Goal: Find specific page/section: Find specific page/section

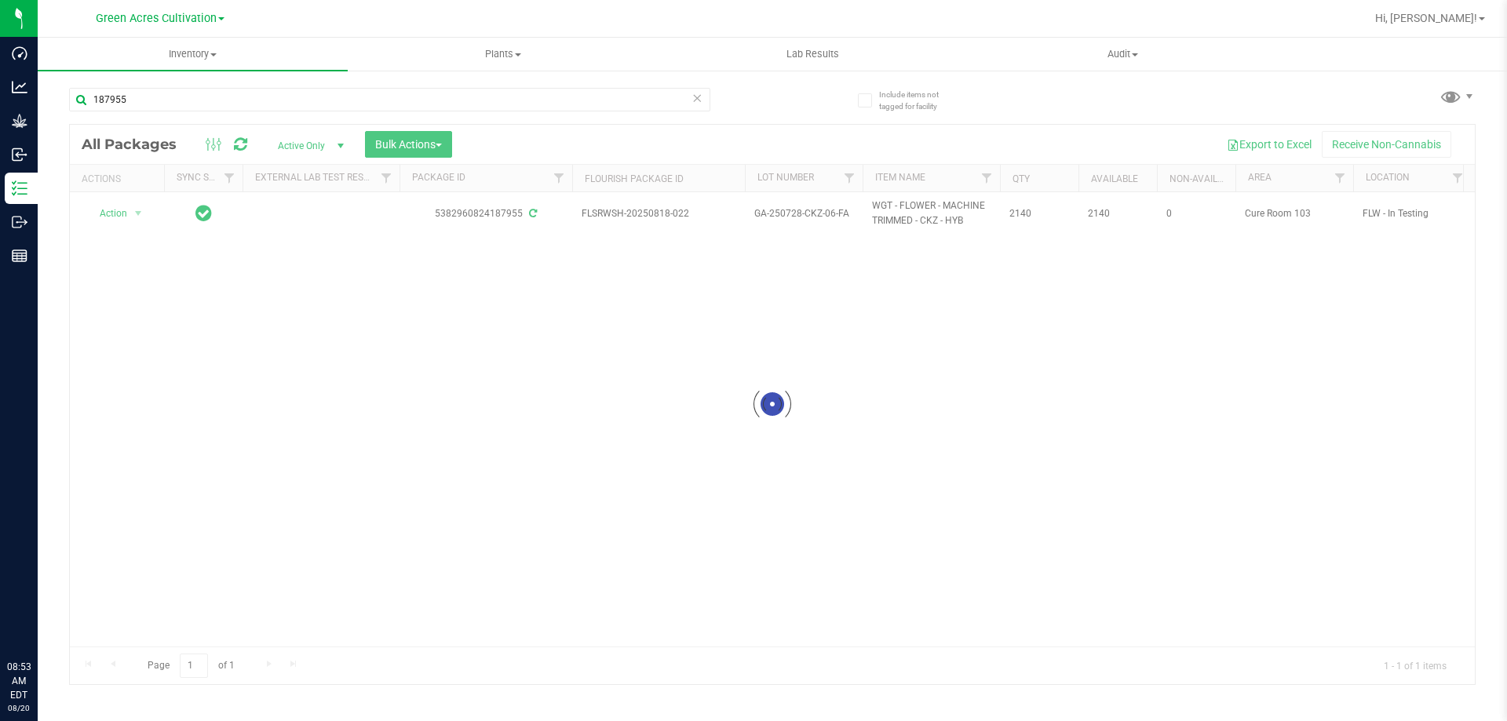
click at [107, 644] on div at bounding box center [772, 405] width 1405 height 560
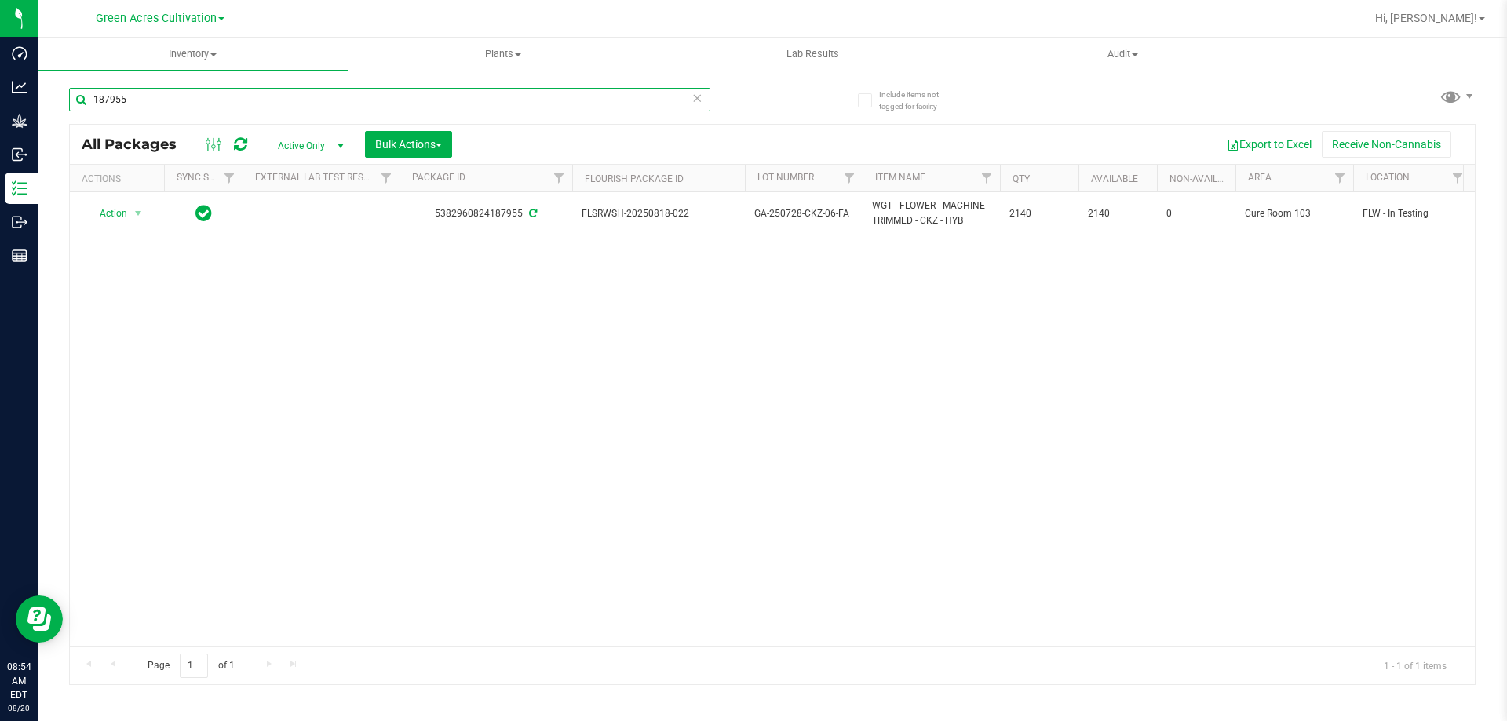
click at [206, 100] on input "187955" at bounding box center [389, 100] width 641 height 24
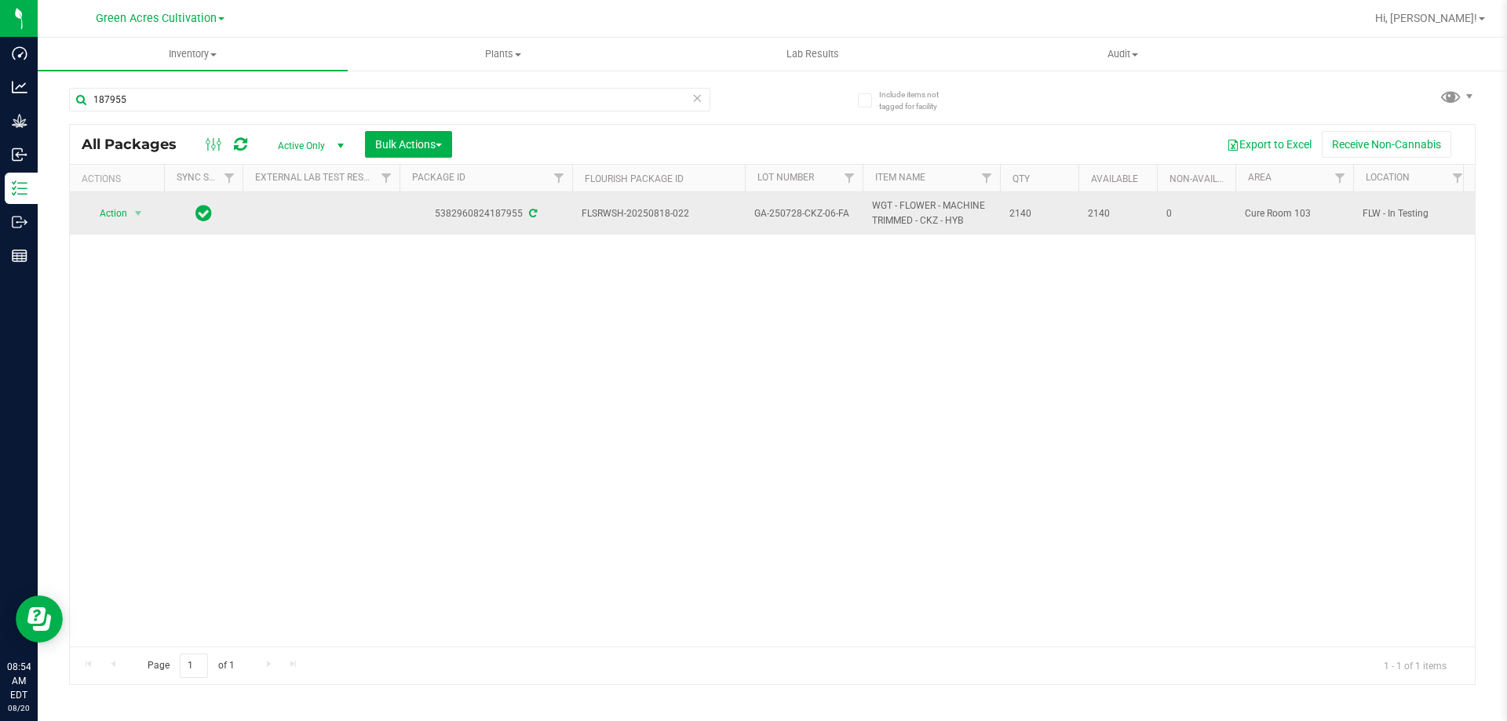
drag, startPoint x: 582, startPoint y: 214, endPoint x: 1041, endPoint y: 207, distance: 459.2
copy tr "FLSRWSH-20250818-022 GA-250728-CKZ-06-FA WGT - FLOWER - MACHINE TRIMMED - CKZ -…"
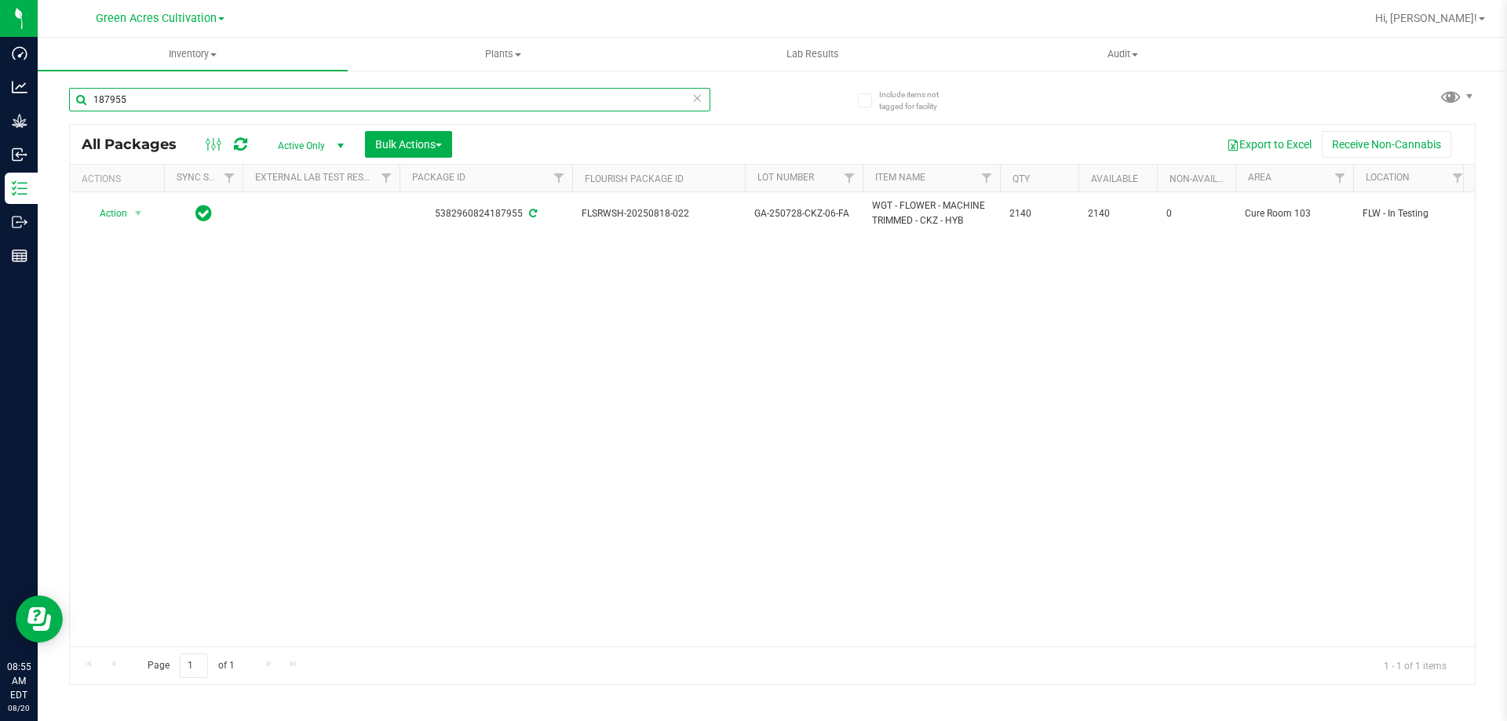
click at [389, 98] on input "187955" at bounding box center [389, 100] width 641 height 24
click at [454, 100] on input "187955" at bounding box center [389, 100] width 641 height 24
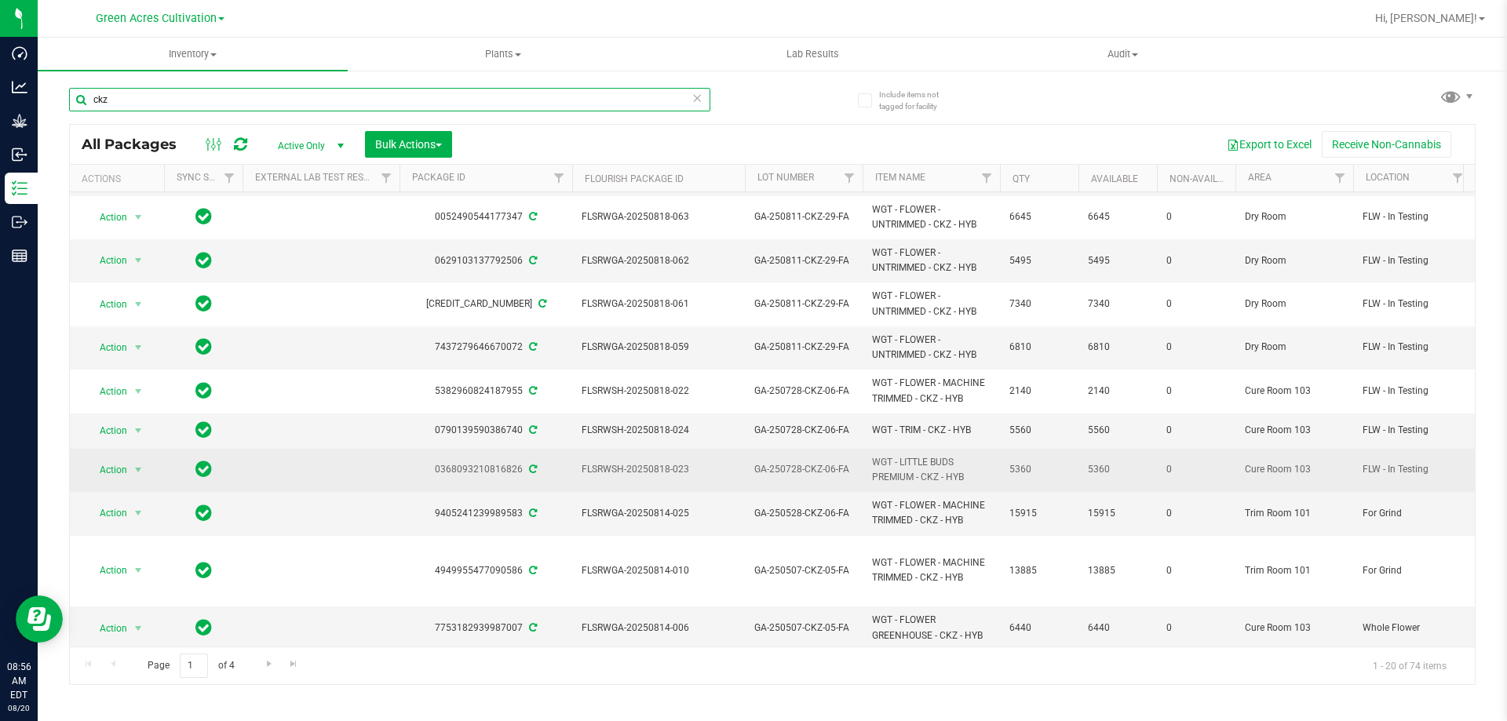
scroll to position [439, 0]
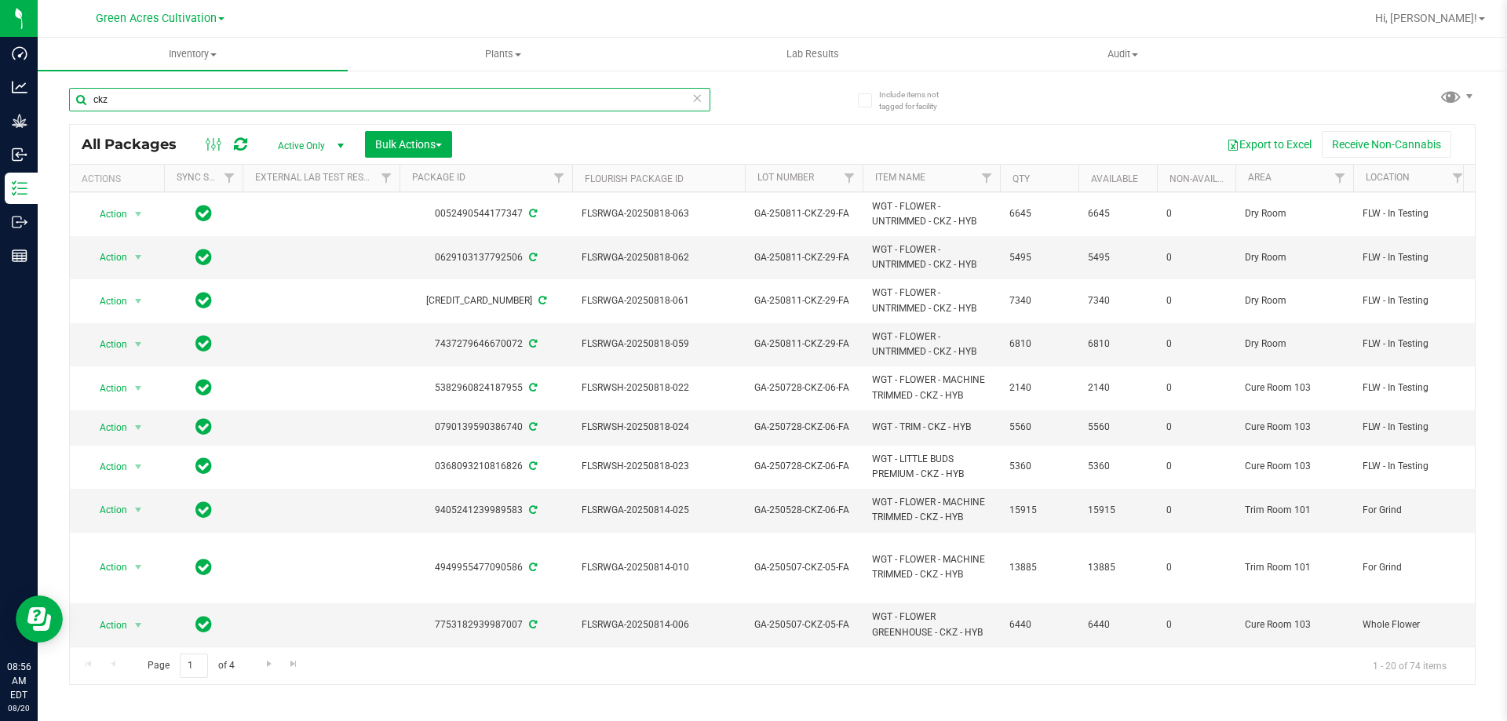
type input "ckz"
drag, startPoint x: 529, startPoint y: 99, endPoint x: 490, endPoint y: 113, distance: 41.7
click at [513, 108] on input "ckz" at bounding box center [389, 100] width 641 height 24
drag, startPoint x: 582, startPoint y: 414, endPoint x: 1070, endPoint y: 410, distance: 488.2
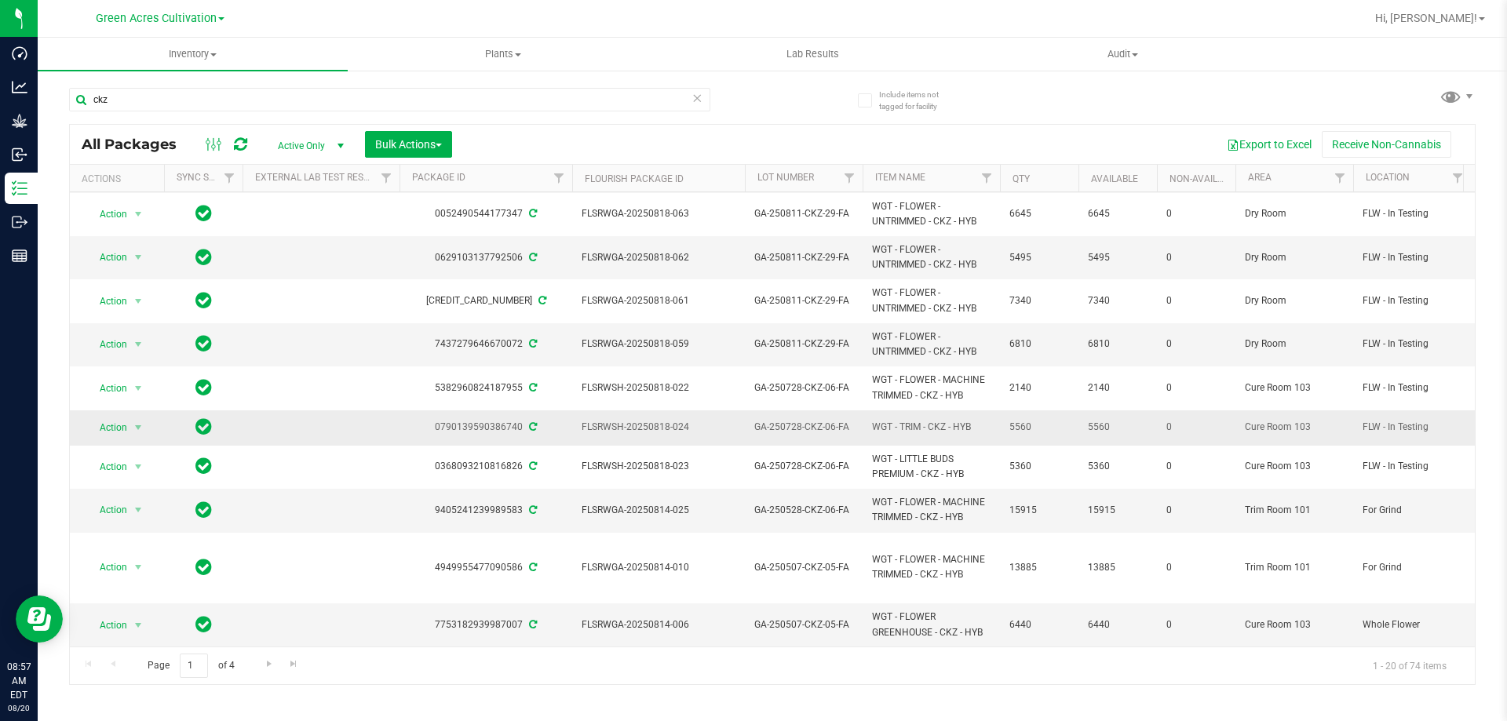
copy tr "FLSRWSH-20250818-024 GA-250728-CKZ-06-FA WGT - TRIM - CKZ - HYB 5560"
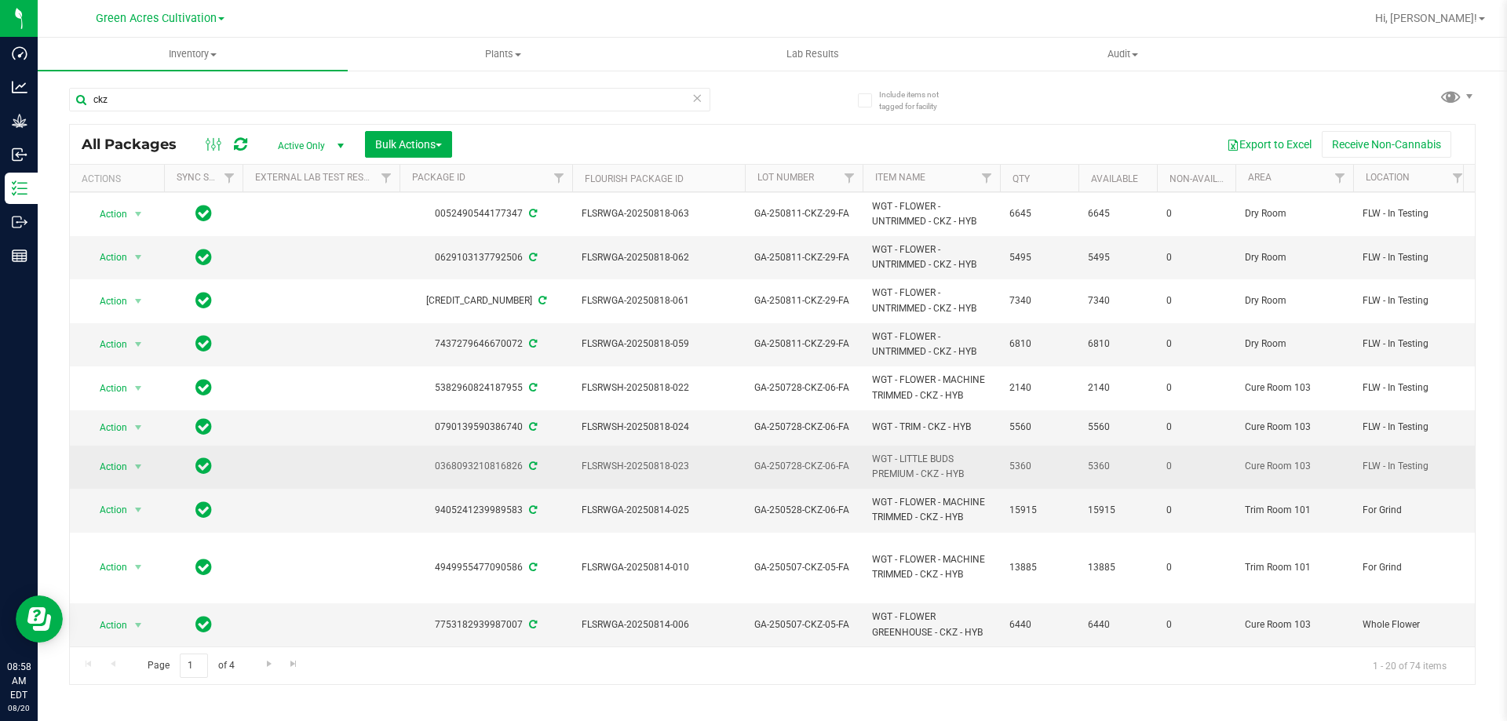
drag, startPoint x: 583, startPoint y: 454, endPoint x: 1042, endPoint y: 444, distance: 459.3
copy tr "FLSRWSH-20250818-023 GA-250728-CKZ-06-FA WGT - LITTLE BUDS PREMIUM - CKZ - HYB …"
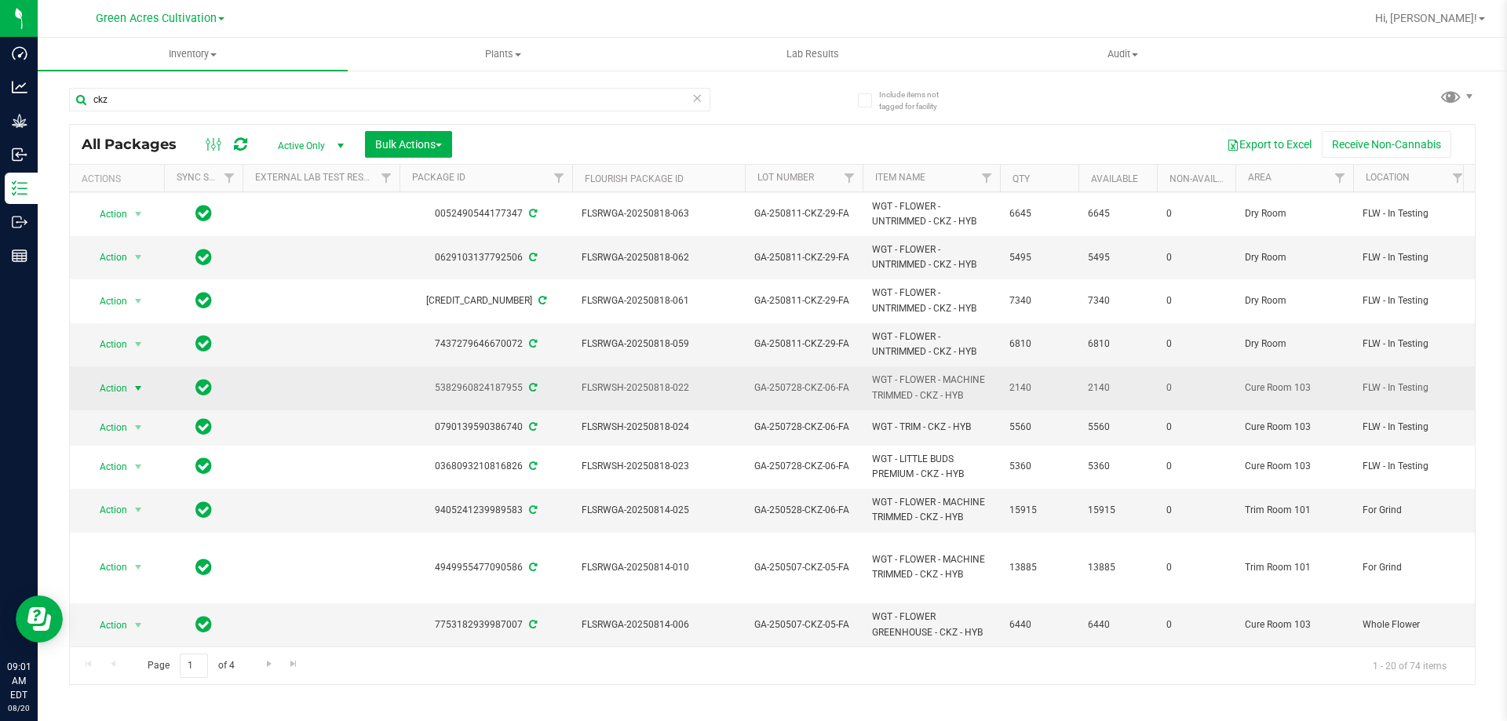
click at [135, 382] on span "select" at bounding box center [138, 388] width 13 height 13
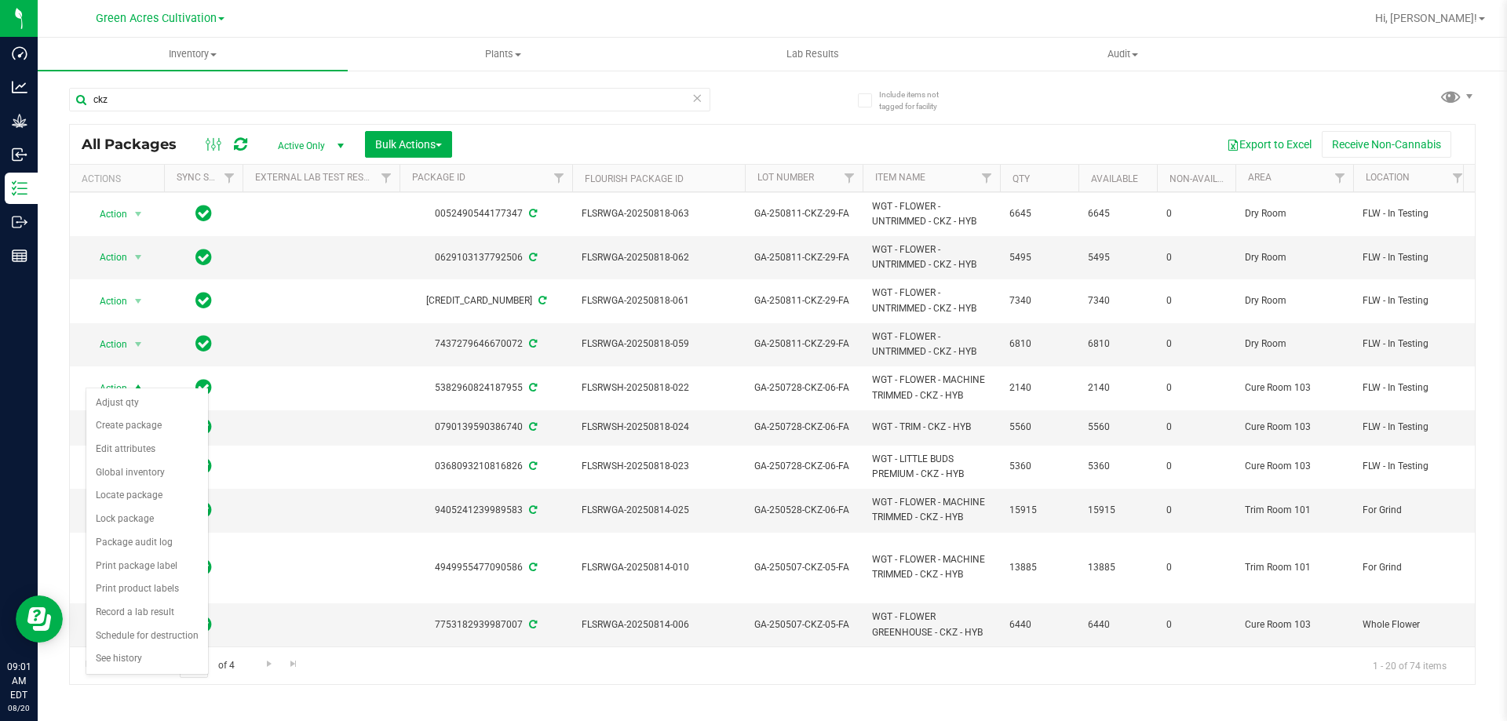
click at [510, 130] on div "All Packages Active Only Active Only Lab Samples Locked All External Internal B…" at bounding box center [772, 144] width 1405 height 39
